Goal: Answer question/provide support

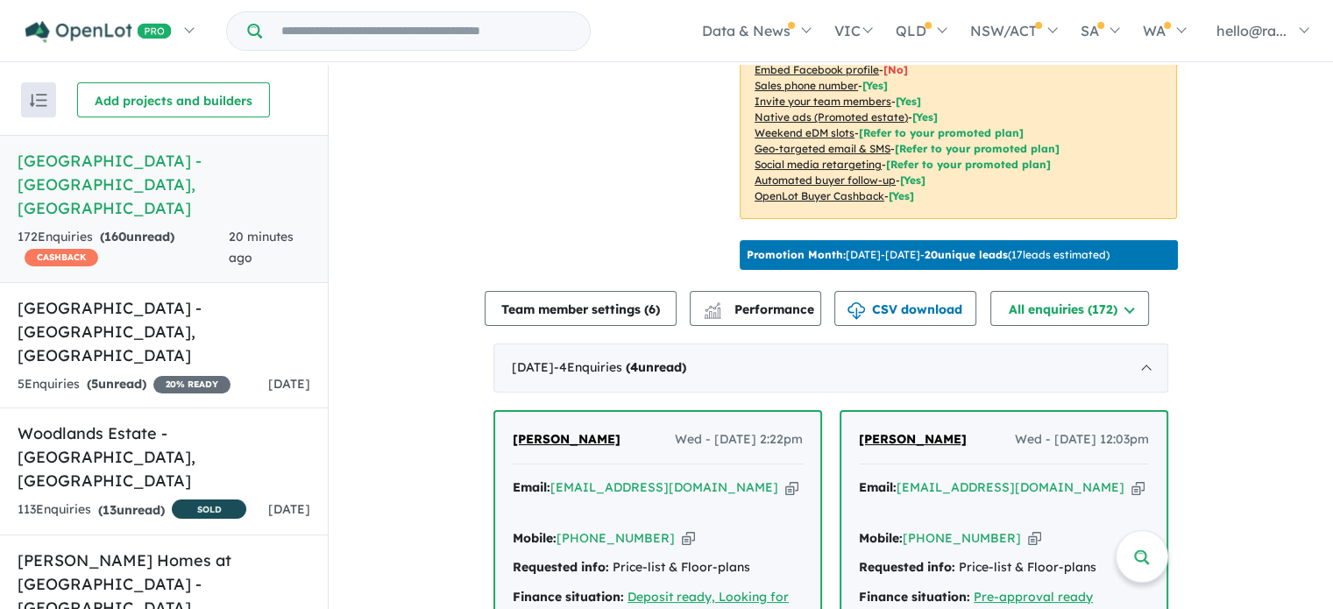
scroll to position [526, 0]
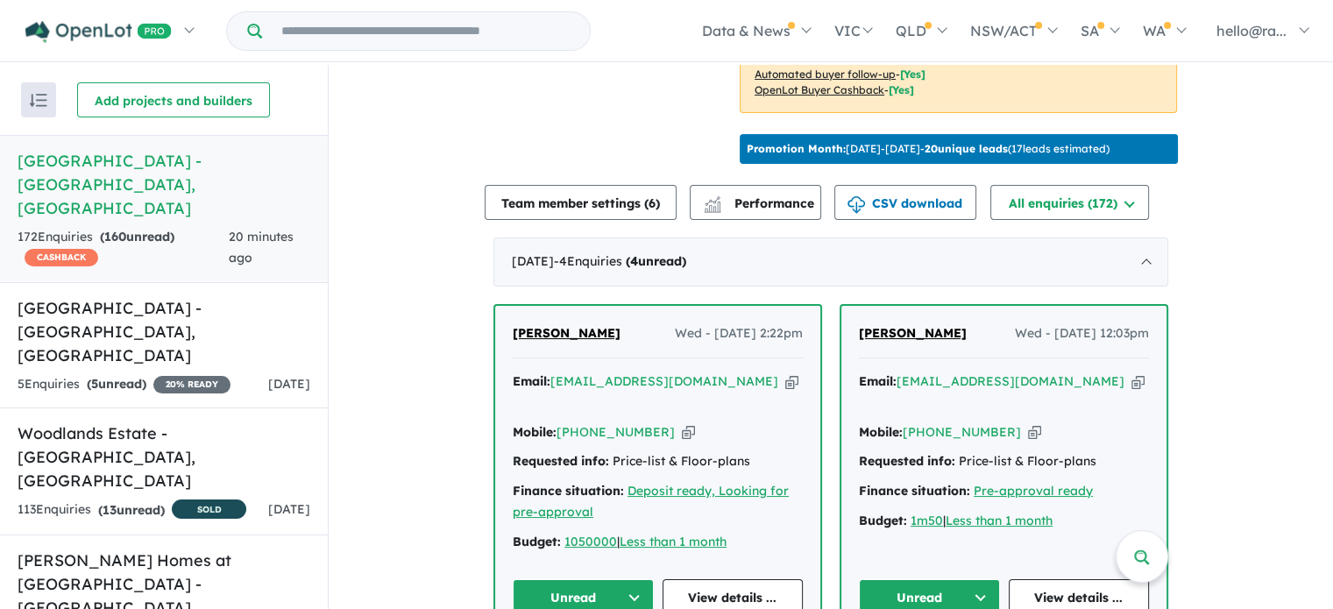
click at [785, 391] on icon "button" at bounding box center [791, 381] width 13 height 18
click at [682, 442] on icon "button" at bounding box center [688, 432] width 13 height 18
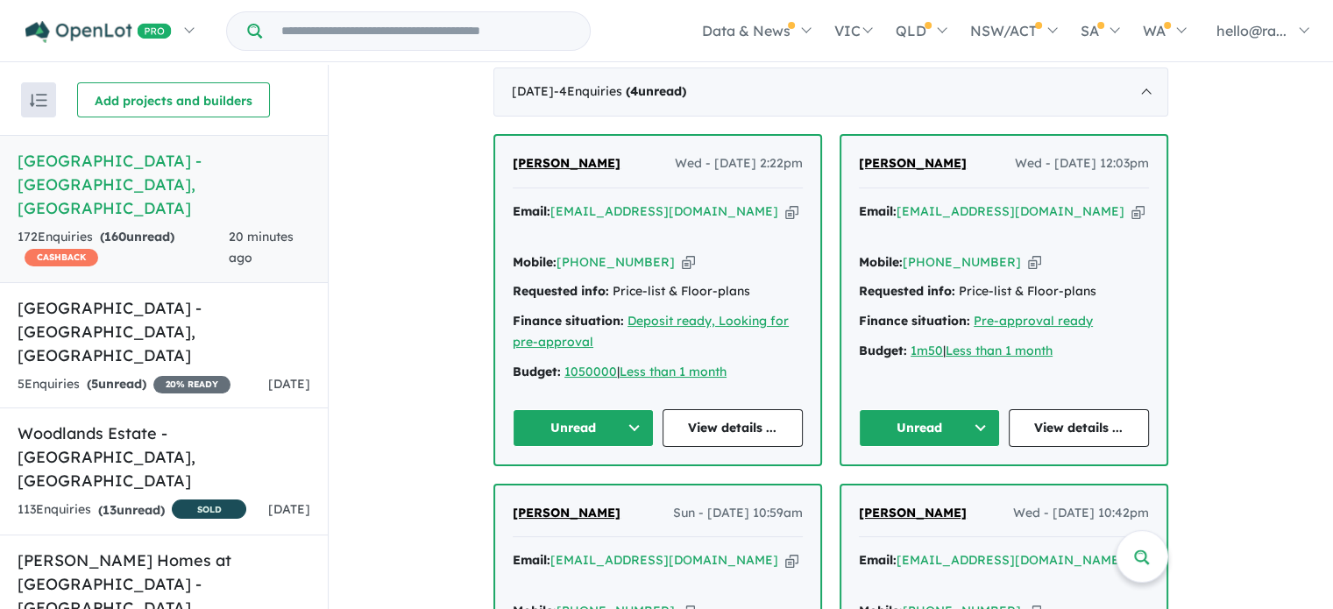
scroll to position [701, 0]
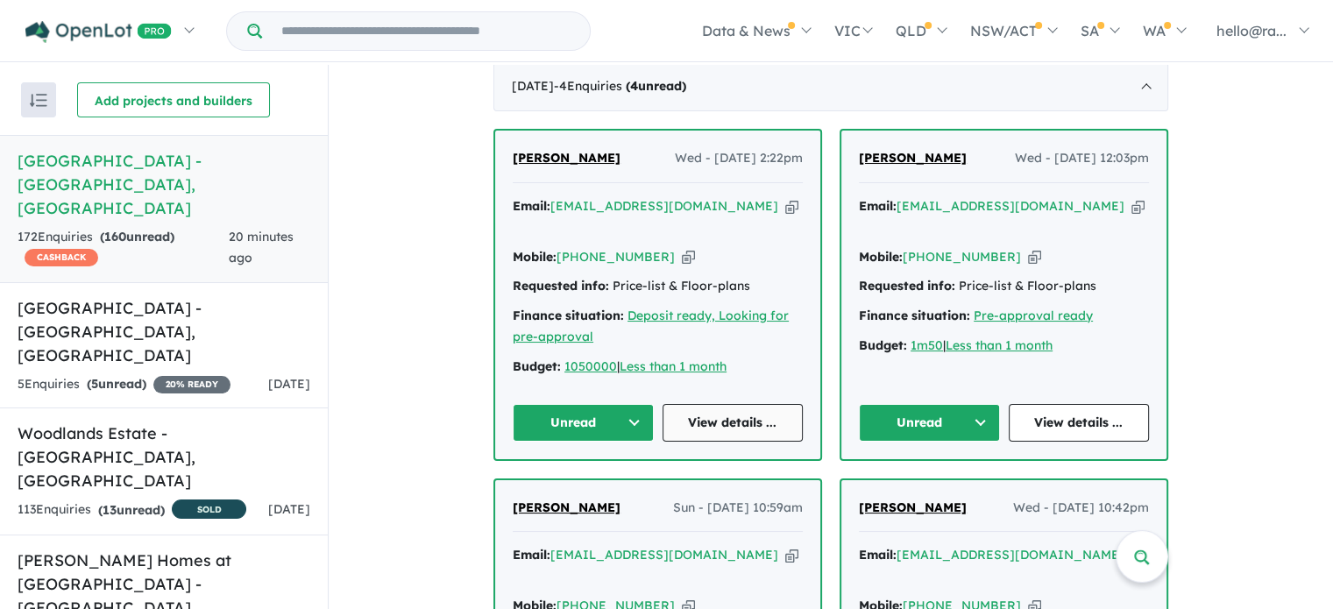
click at [687, 428] on link "View details ..." at bounding box center [732, 423] width 141 height 38
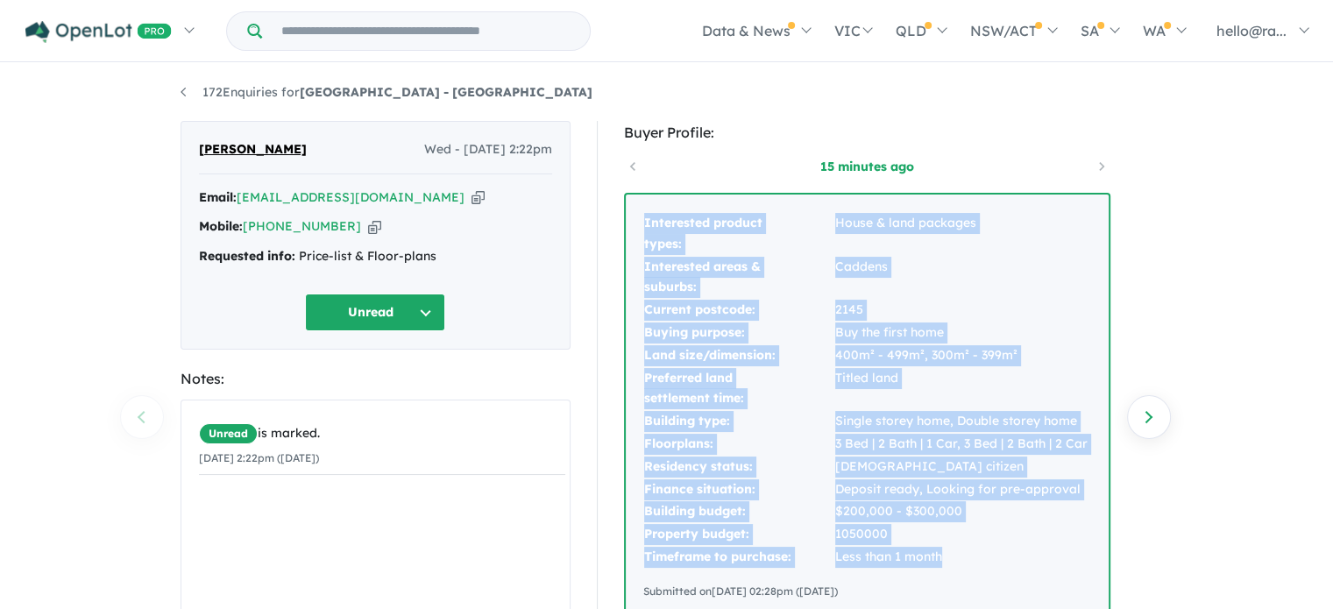
drag, startPoint x: 633, startPoint y: 215, endPoint x: 1017, endPoint y: 556, distance: 513.8
click at [1017, 556] on div "Interested product types: House & land packages Interested areas & suburbs: Cad…" at bounding box center [867, 406] width 483 height 423
copy tbody "Interested product types: House & land packages Interested areas & suburbs: Cad…"
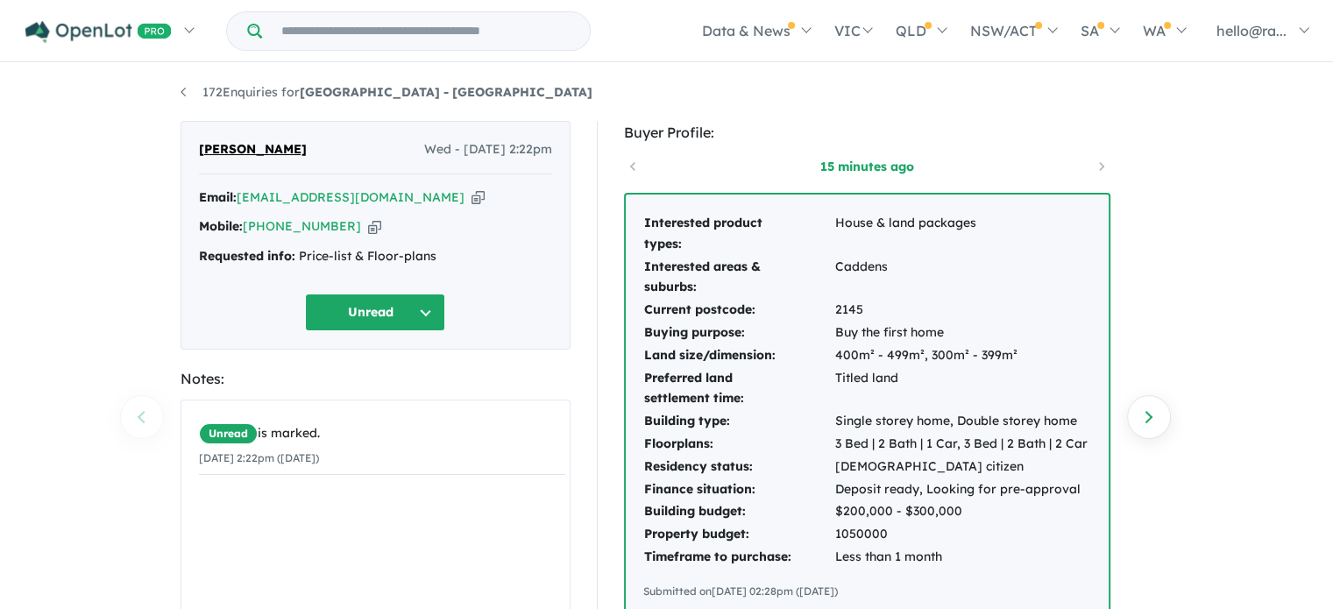
click at [1221, 207] on div "172 Enquiries for [GEOGRAPHIC_DATA] - Caddens Previous enquiry Next enquiry [PE…" at bounding box center [666, 338] width 1333 height 547
